Goal: Find specific page/section: Find specific page/section

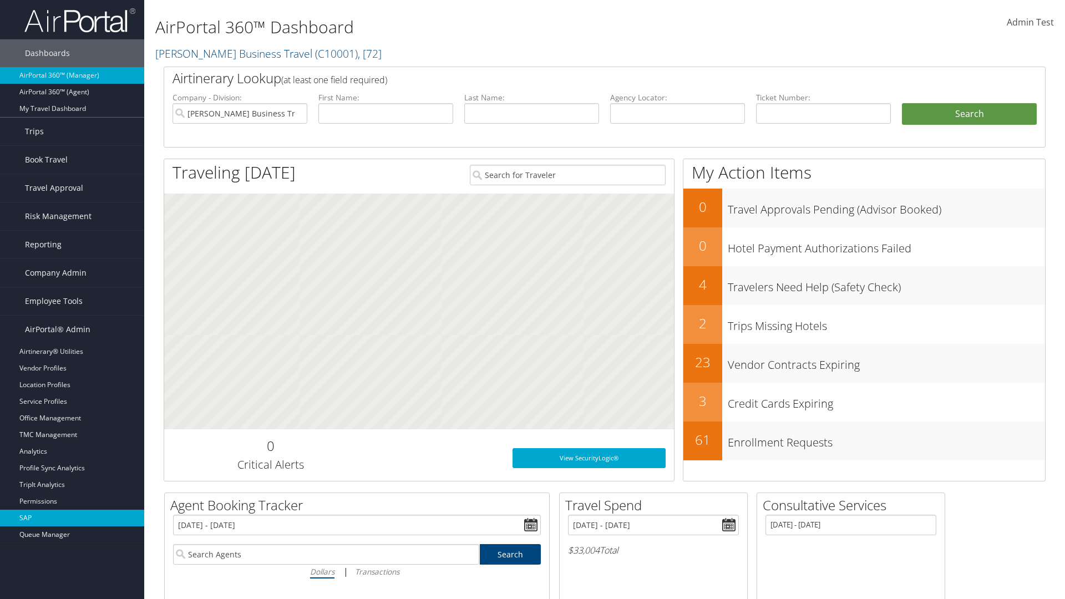
click at [72, 518] on link "SAP" at bounding box center [72, 518] width 144 height 17
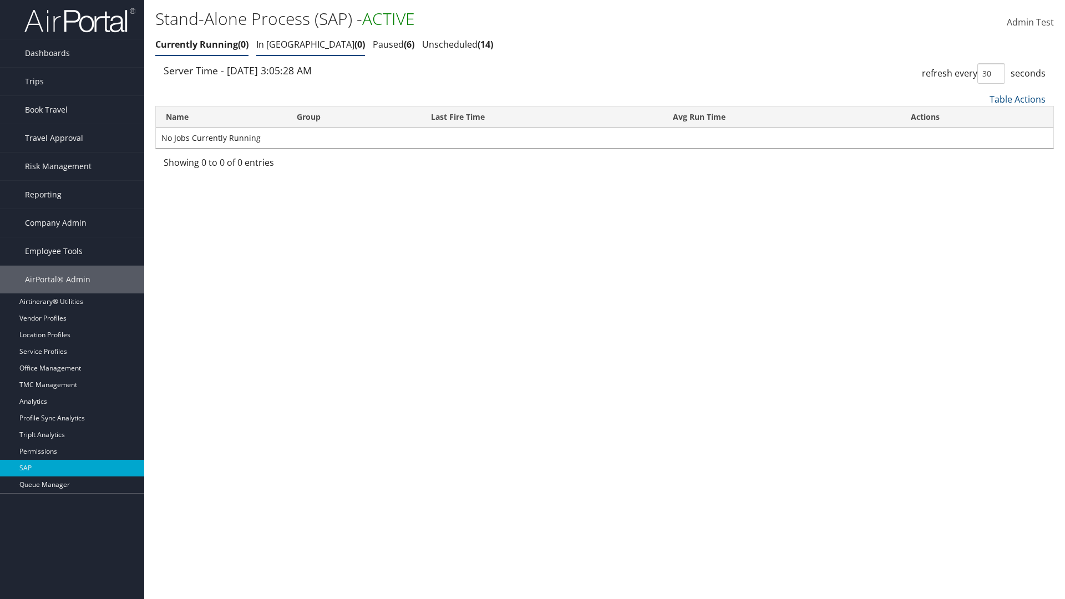
click at [278, 44] on link "In Queue 0" at bounding box center [310, 44] width 109 height 12
